Goal: Navigation & Orientation: Go to known website

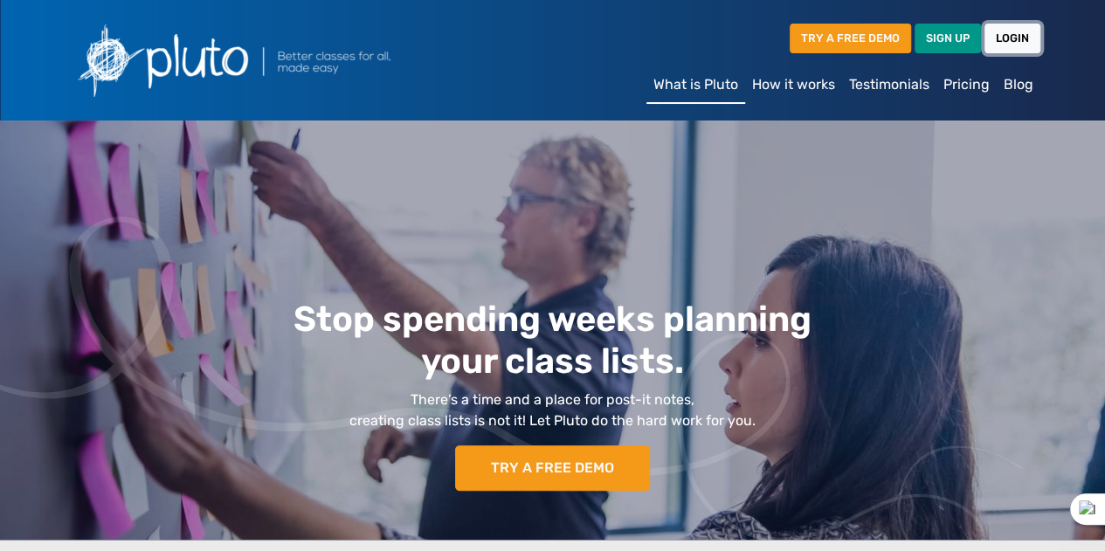
click at [1031, 41] on link "LOGIN" at bounding box center [1013, 38] width 56 height 29
click at [1001, 38] on link "LOGIN" at bounding box center [1013, 38] width 56 height 29
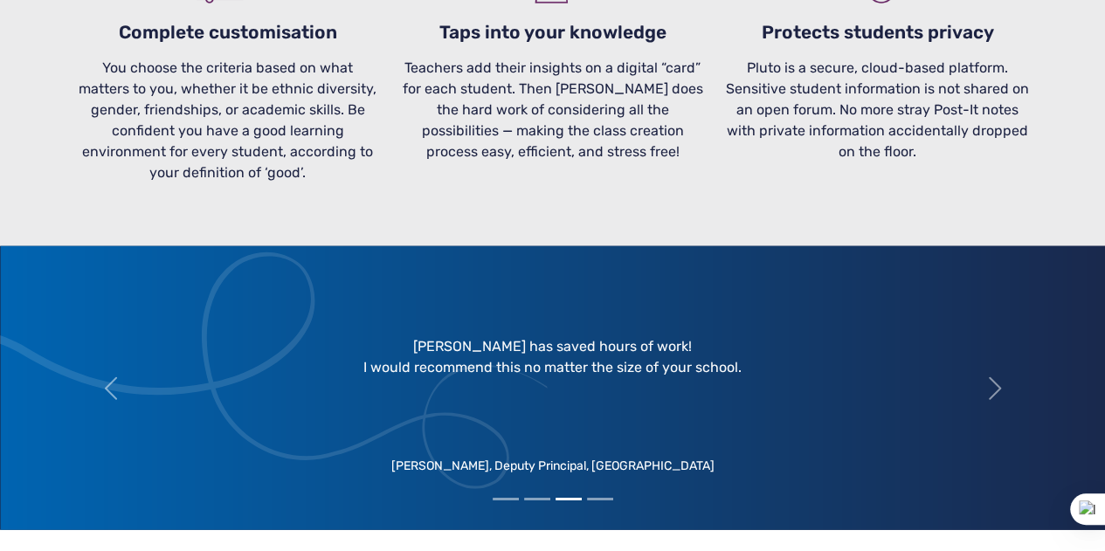
scroll to position [2054, 0]
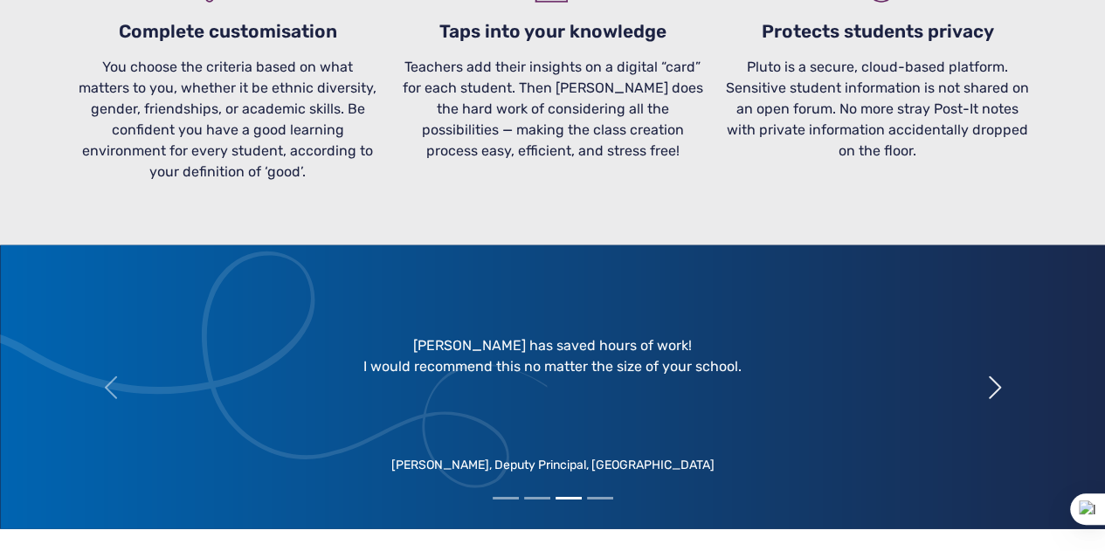
click at [984, 374] on span "button" at bounding box center [995, 388] width 28 height 28
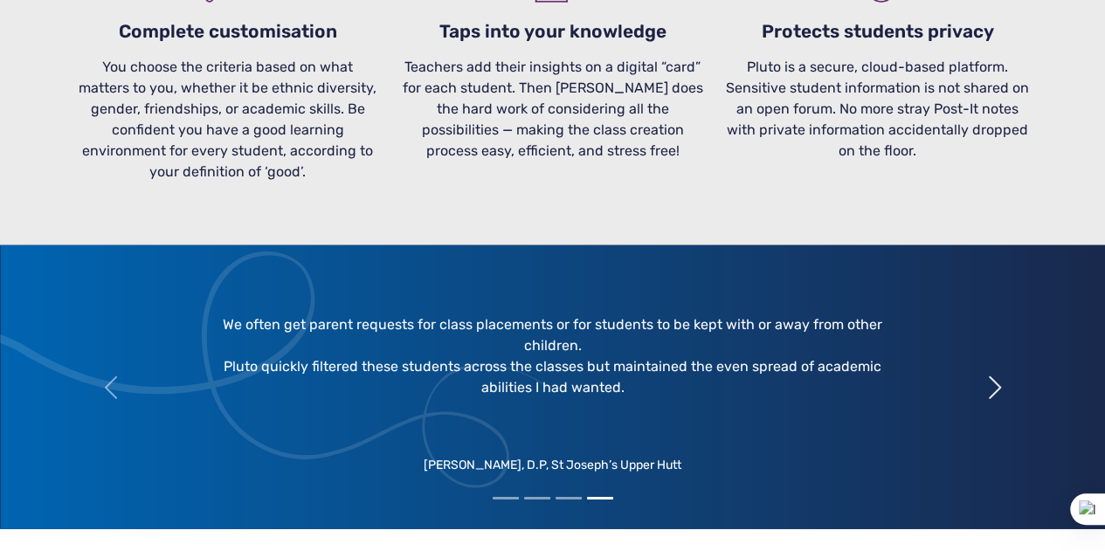
click at [984, 374] on span "button" at bounding box center [995, 388] width 28 height 28
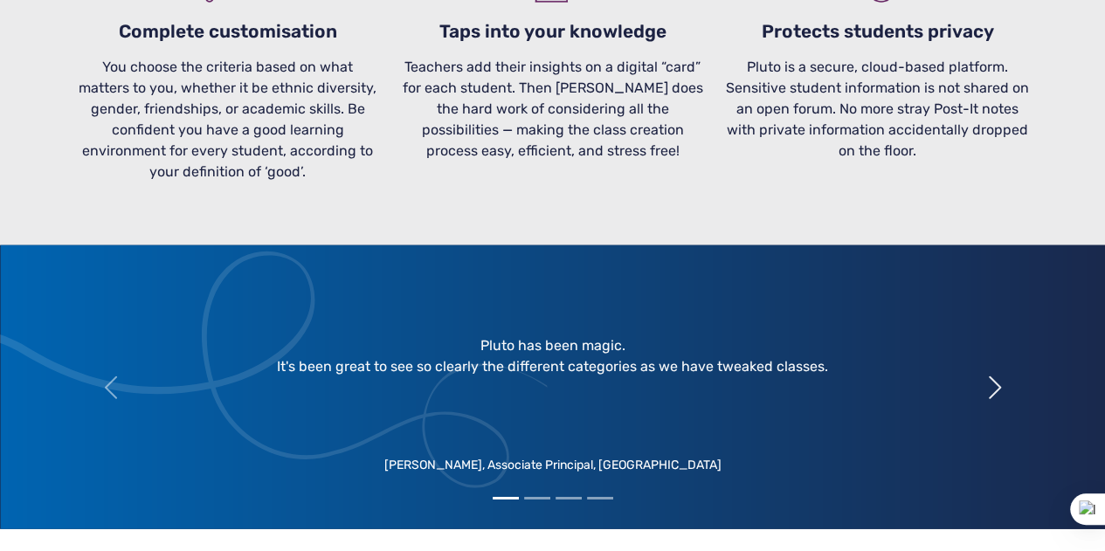
click at [984, 374] on span "button" at bounding box center [995, 388] width 28 height 28
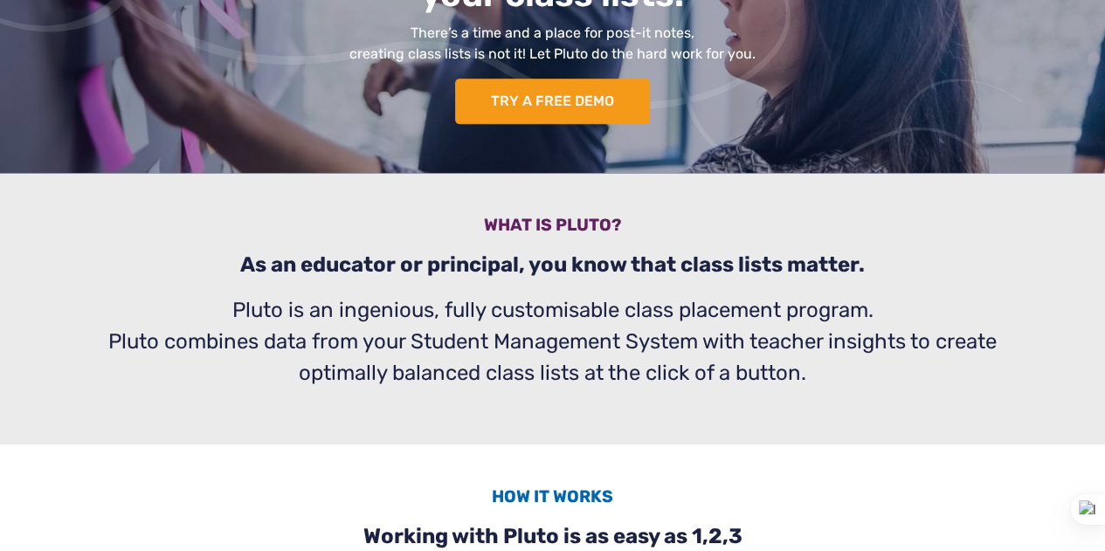
scroll to position [0, 0]
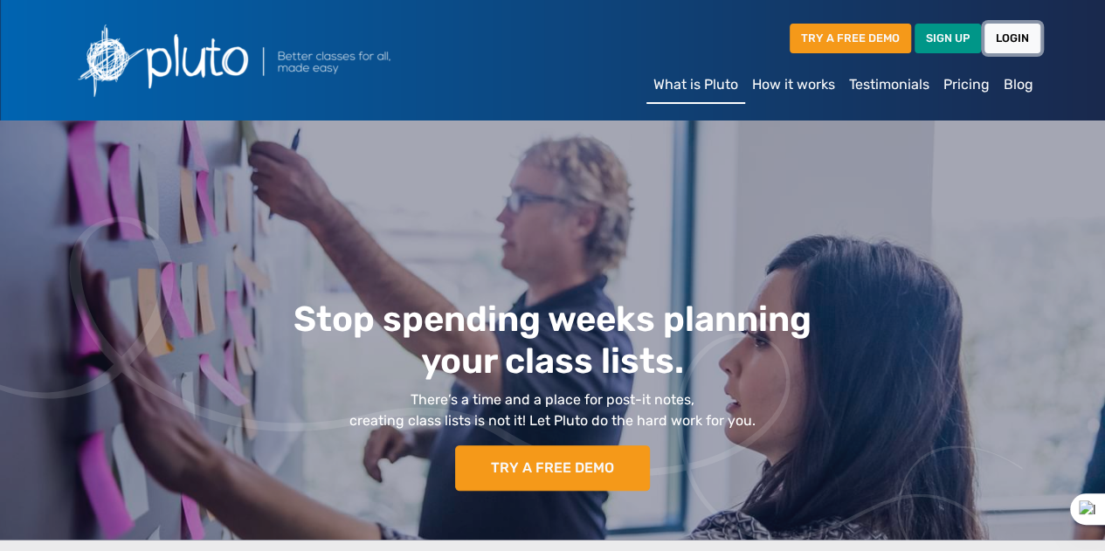
click at [1006, 38] on link "LOGIN" at bounding box center [1013, 38] width 56 height 29
